Goal: Find contact information: Find contact information

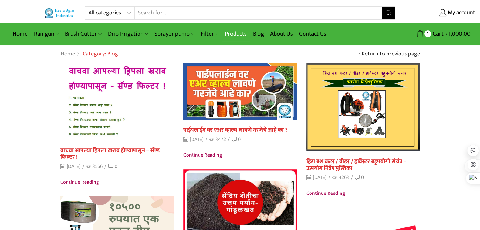
click at [231, 33] on link "Products" at bounding box center [236, 34] width 28 height 15
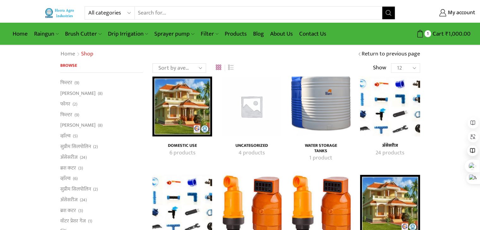
click at [310, 53] on div "Home Shop Return to previous page" at bounding box center [240, 54] width 369 height 8
click at [292, 59] on div "Home Shop Return to previous page" at bounding box center [240, 54] width 480 height 18
click at [174, 13] on input "Search input" at bounding box center [259, 13] width 248 height 13
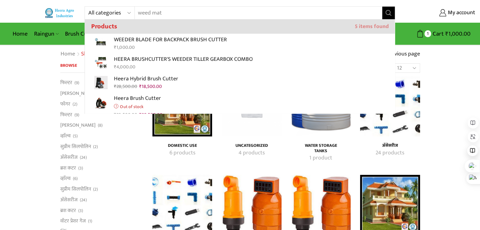
type input "weed mat"
click at [390, 14] on icon "Search button" at bounding box center [389, 13] width 6 height 6
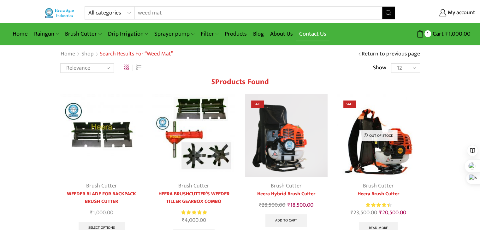
click at [311, 35] on link "Contact Us" at bounding box center [312, 34] width 33 height 15
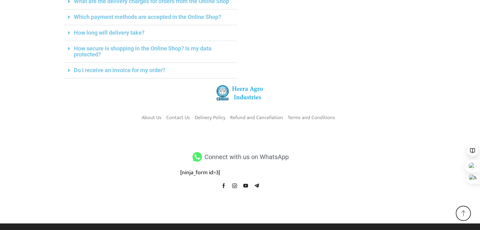
scroll to position [270, 0]
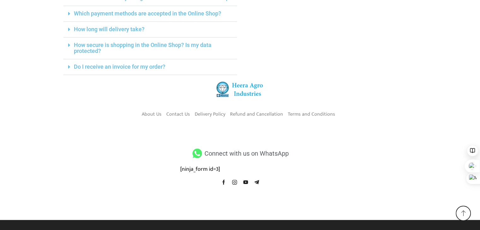
click at [201, 152] on icon at bounding box center [197, 153] width 12 height 9
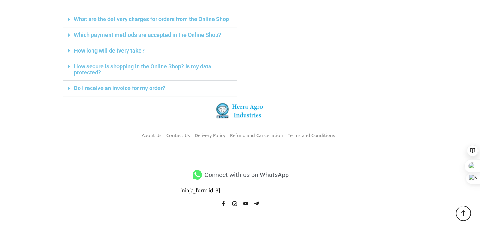
scroll to position [239, 0]
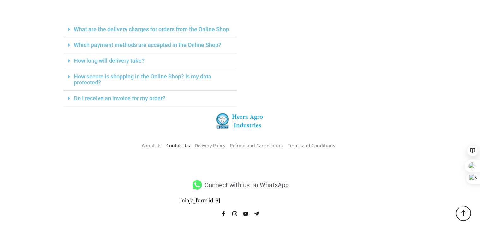
click at [185, 145] on link "Contact Us" at bounding box center [178, 145] width 24 height 11
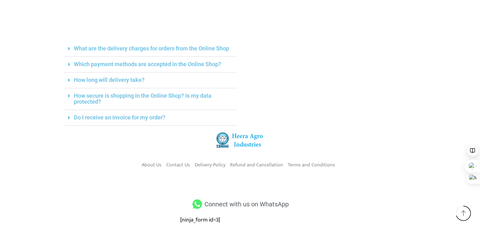
scroll to position [221, 0]
